Goal: Find specific page/section: Find specific page/section

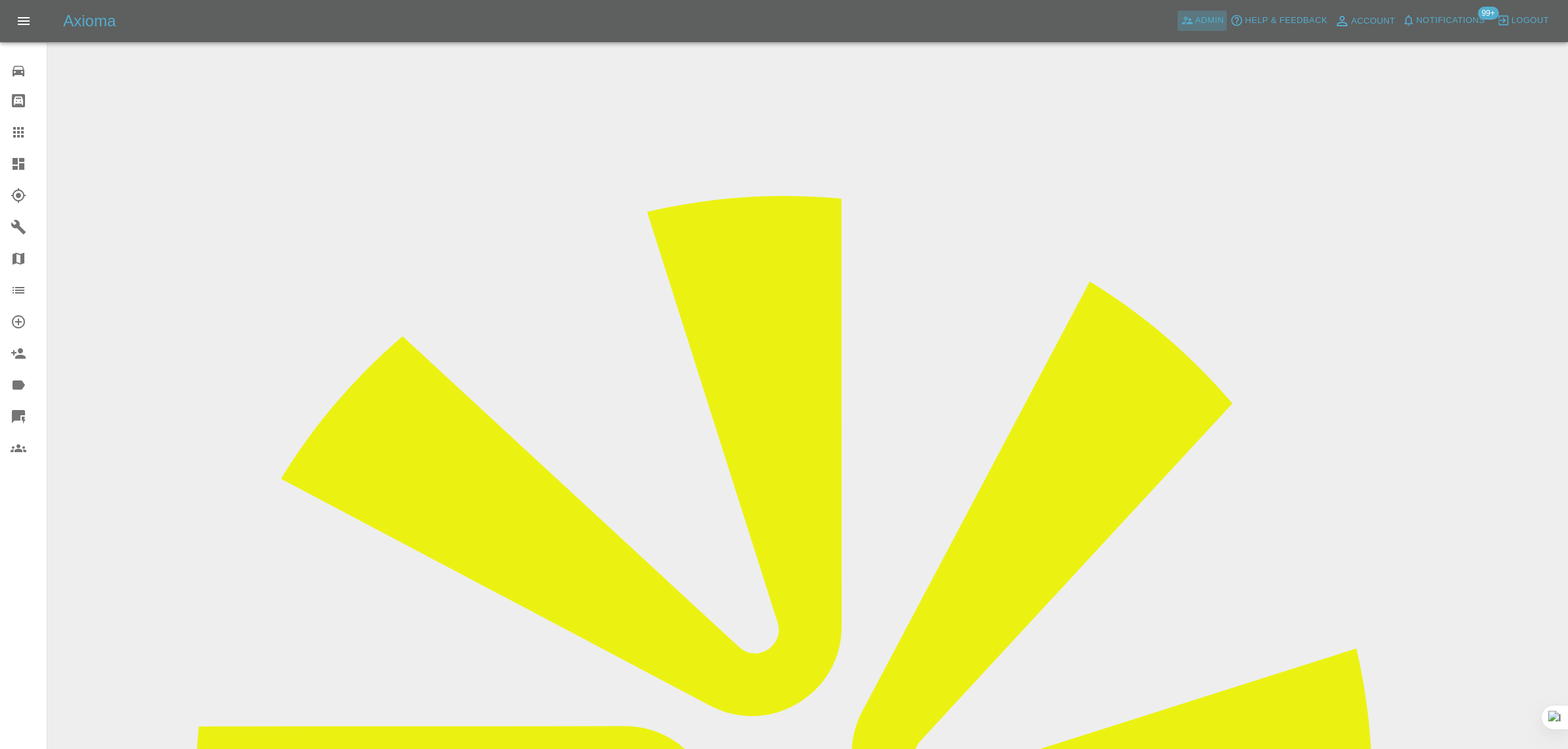
click at [1204, 22] on span "Admin" at bounding box center [1210, 20] width 29 height 15
